Goal: Task Accomplishment & Management: Use online tool/utility

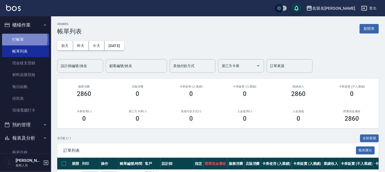
click at [16, 38] on link "打帳單" at bounding box center [25, 40] width 47 height 12
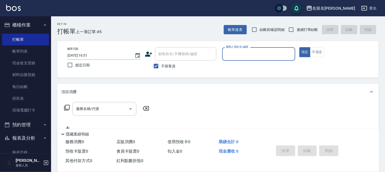
click at [252, 52] on input "服務人員姓名/編號" at bounding box center [259, 54] width 69 height 9
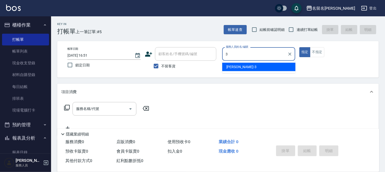
type input "[PERSON_NAME]-3"
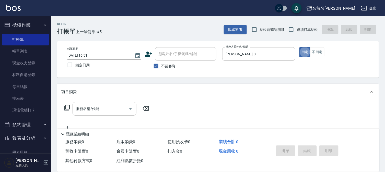
type button "true"
click at [99, 107] on input "服務名稱/代號" at bounding box center [101, 109] width 52 height 9
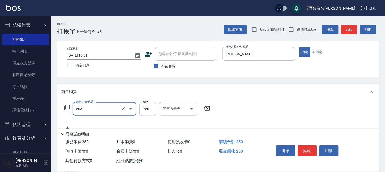
type input "指定洗髮(503)"
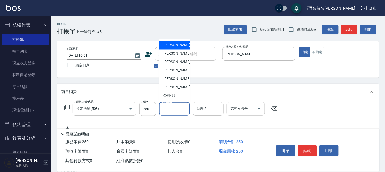
drag, startPoint x: 175, startPoint y: 105, endPoint x: 170, endPoint y: 69, distance: 36.7
click at [173, 107] on input "助理-1" at bounding box center [175, 109] width 26 height 9
click at [172, 51] on span "[PERSON_NAME]-3" at bounding box center [178, 53] width 30 height 5
type input "[PERSON_NAME]-3"
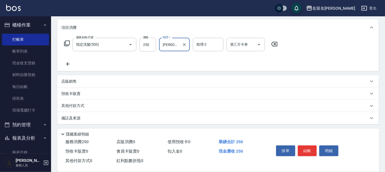
scroll to position [65, 0]
click at [68, 62] on icon at bounding box center [67, 64] width 13 height 6
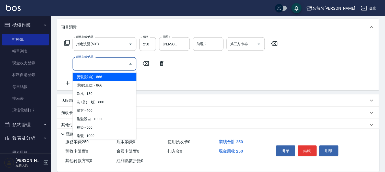
click at [81, 63] on input "服務名稱/代號" at bounding box center [101, 64] width 52 height 9
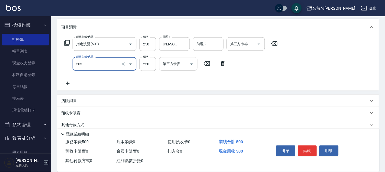
type input "指定洗髮(503)"
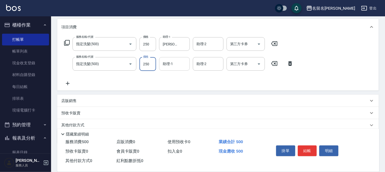
drag, startPoint x: 183, startPoint y: 62, endPoint x: 172, endPoint y: 69, distance: 12.1
click at [171, 65] on input "助理-1" at bounding box center [175, 64] width 26 height 9
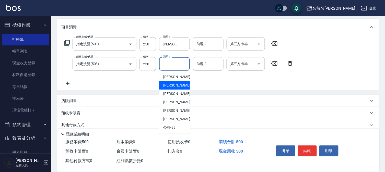
click at [176, 84] on span "[PERSON_NAME]-3" at bounding box center [178, 85] width 30 height 5
type input "[PERSON_NAME]-3"
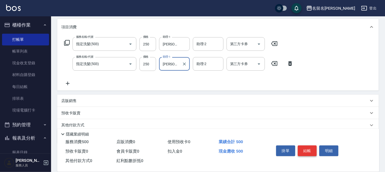
click at [315, 147] on button "結帳" at bounding box center [307, 151] width 19 height 11
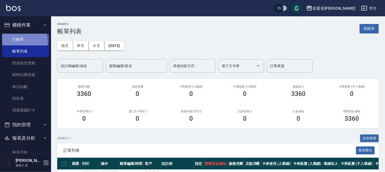
click at [21, 41] on link "打帳單" at bounding box center [25, 40] width 47 height 12
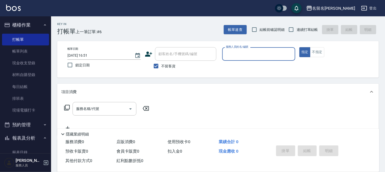
drag, startPoint x: 258, startPoint y: 55, endPoint x: 258, endPoint y: 58, distance: 2.9
click at [258, 55] on input "服務人員姓名/編號" at bounding box center [259, 54] width 69 height 9
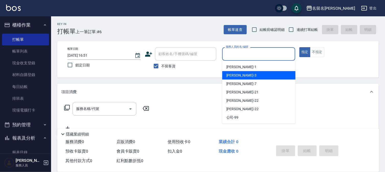
click at [244, 75] on div "[PERSON_NAME]-3" at bounding box center [258, 75] width 73 height 8
type input "[PERSON_NAME]-3"
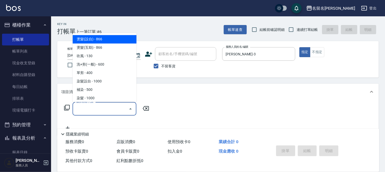
drag, startPoint x: 100, startPoint y: 109, endPoint x: 96, endPoint y: 106, distance: 4.9
click at [100, 109] on input "服務名稱/代號" at bounding box center [101, 109] width 52 height 9
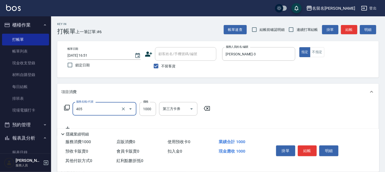
type input "染髮(405)"
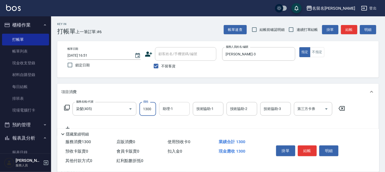
type input "1300"
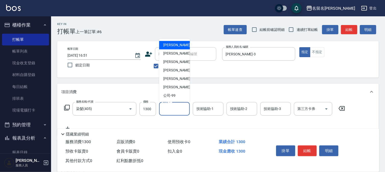
click at [173, 108] on input "助理-1" at bounding box center [175, 109] width 26 height 9
drag, startPoint x: 183, startPoint y: 51, endPoint x: 200, endPoint y: 98, distance: 49.9
click at [183, 51] on div "[PERSON_NAME]-3" at bounding box center [174, 54] width 31 height 8
type input "[PERSON_NAME]-3"
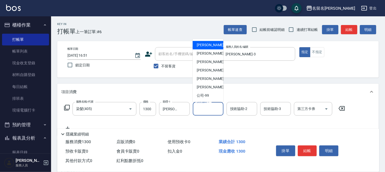
drag, startPoint x: 206, startPoint y: 108, endPoint x: 201, endPoint y: 54, distance: 54.5
click at [205, 106] on input "技術協助-1" at bounding box center [208, 109] width 26 height 9
click at [200, 53] on span "[PERSON_NAME]-3" at bounding box center [212, 53] width 30 height 5
type input "[PERSON_NAME]-3"
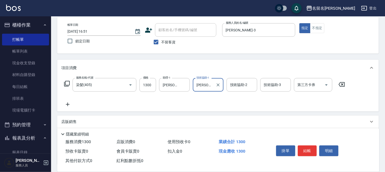
scroll to position [57, 0]
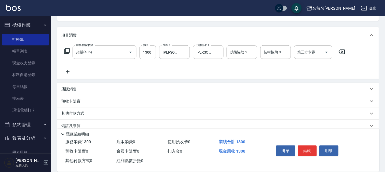
click at [67, 71] on icon at bounding box center [67, 72] width 13 height 6
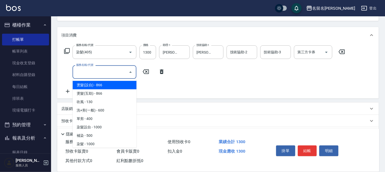
drag, startPoint x: 78, startPoint y: 73, endPoint x: 78, endPoint y: 69, distance: 3.6
click at [78, 70] on input "服務名稱/代號" at bounding box center [101, 72] width 52 height 9
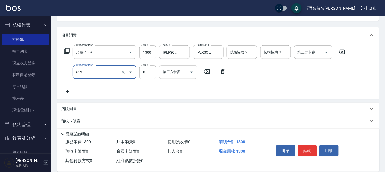
type input "免費雪恆護髮(613)"
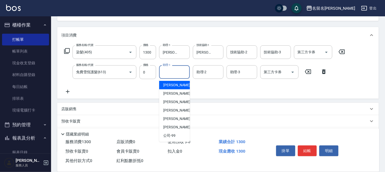
click at [173, 69] on input "助理-1" at bounding box center [175, 72] width 26 height 9
click at [164, 92] on span "[PERSON_NAME]-3" at bounding box center [178, 93] width 30 height 5
type input "[PERSON_NAME]-3"
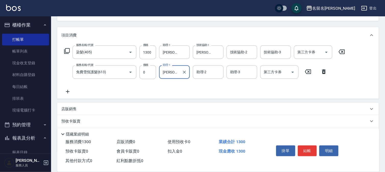
click at [66, 90] on icon at bounding box center [67, 92] width 13 height 6
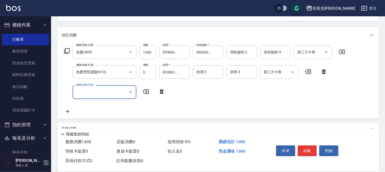
click at [77, 93] on input "服務名稱/代號" at bounding box center [101, 92] width 52 height 9
type input "頭皮養護B(528)"
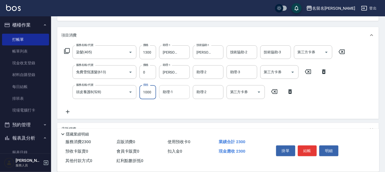
type input "1000"
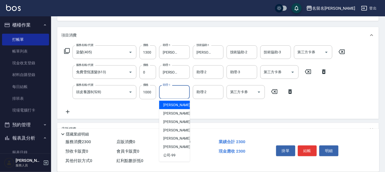
drag, startPoint x: 173, startPoint y: 92, endPoint x: 171, endPoint y: 111, distance: 19.5
click at [173, 93] on input "助理-1" at bounding box center [175, 92] width 26 height 9
click at [171, 111] on span "[PERSON_NAME]-3" at bounding box center [178, 113] width 30 height 5
type input "[PERSON_NAME]-3"
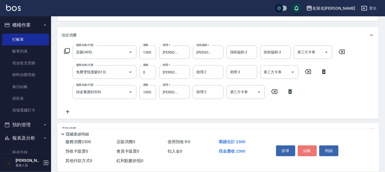
drag, startPoint x: 307, startPoint y: 150, endPoint x: 299, endPoint y: 147, distance: 8.6
click at [305, 150] on button "結帳" at bounding box center [307, 151] width 19 height 11
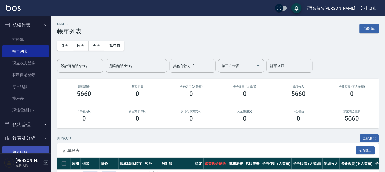
click at [24, 149] on link "報表目錄" at bounding box center [25, 153] width 47 height 12
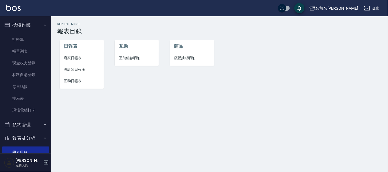
click at [70, 74] on li "設計師日報表" at bounding box center [82, 70] width 44 height 12
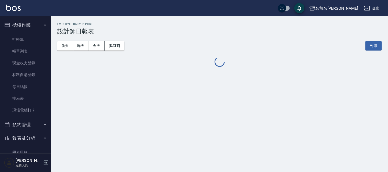
click at [71, 72] on div "名留名揚 [DATE] 設計師日報表 列印時間： [DATE][PHONE_NUMBER]:51 Employee Daily Report 設計師日報表 […" at bounding box center [219, 45] width 337 height 58
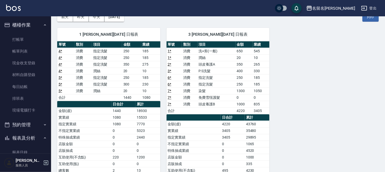
scroll to position [28, 0]
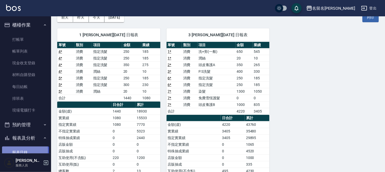
drag, startPoint x: 22, startPoint y: 150, endPoint x: 38, endPoint y: 133, distance: 23.1
click at [22, 150] on link "報表目錄" at bounding box center [25, 153] width 47 height 12
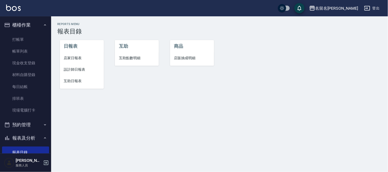
click at [70, 80] on span "互助日報表" at bounding box center [82, 80] width 36 height 5
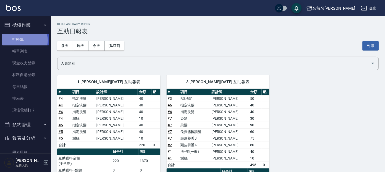
click at [20, 40] on link "打帳單" at bounding box center [25, 40] width 47 height 12
